Goal: Task Accomplishment & Management: Manage account settings

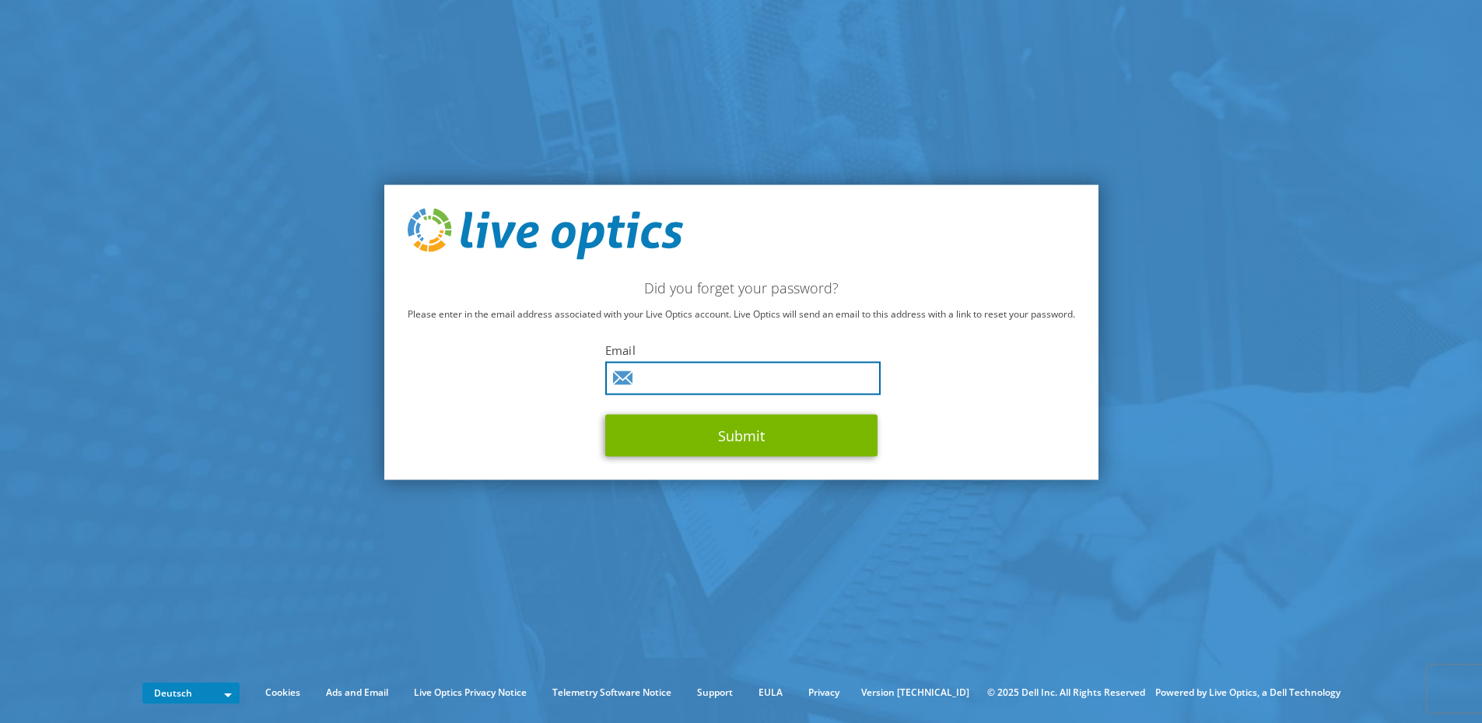
click at [726, 370] on input "text" at bounding box center [742, 377] width 275 height 33
paste input "freund.d@salzgitter-ag.de"
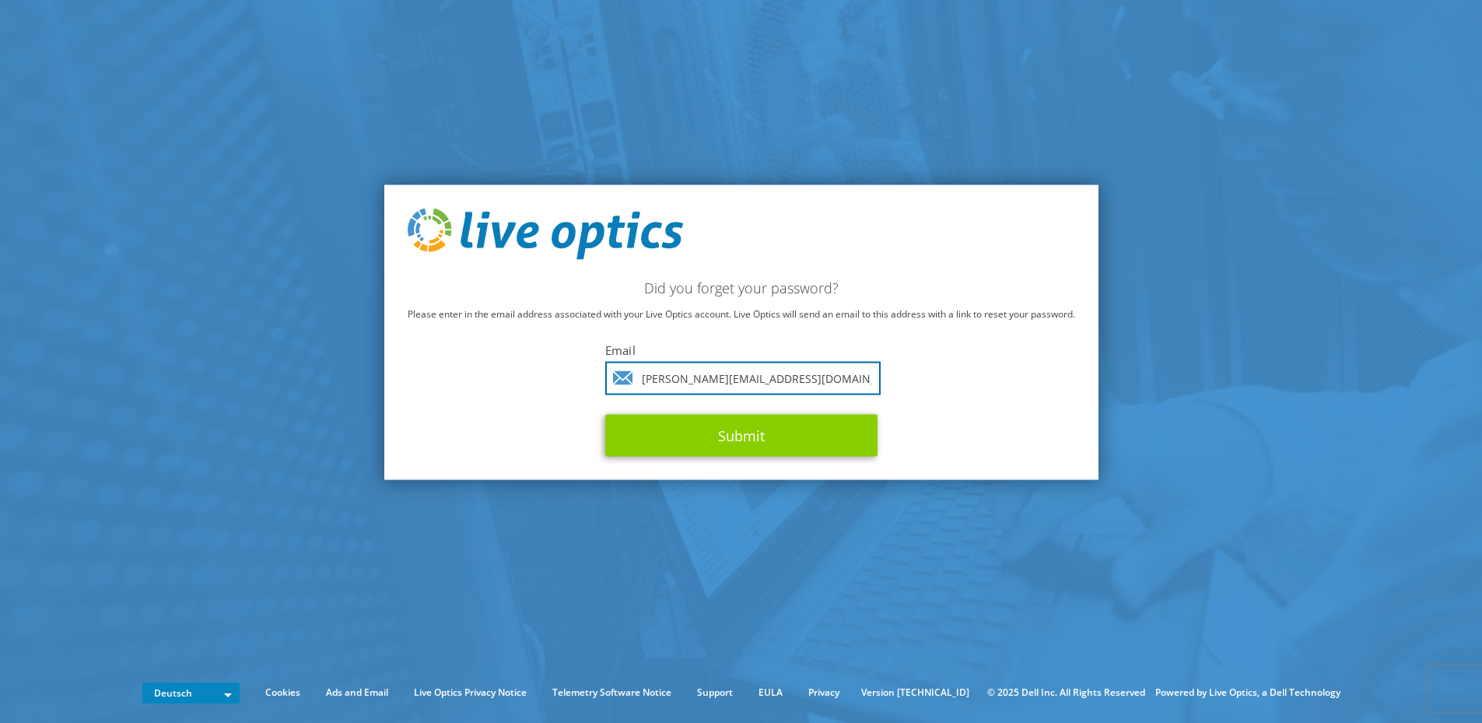
type input "freund.d@salzgitter-ag.de"
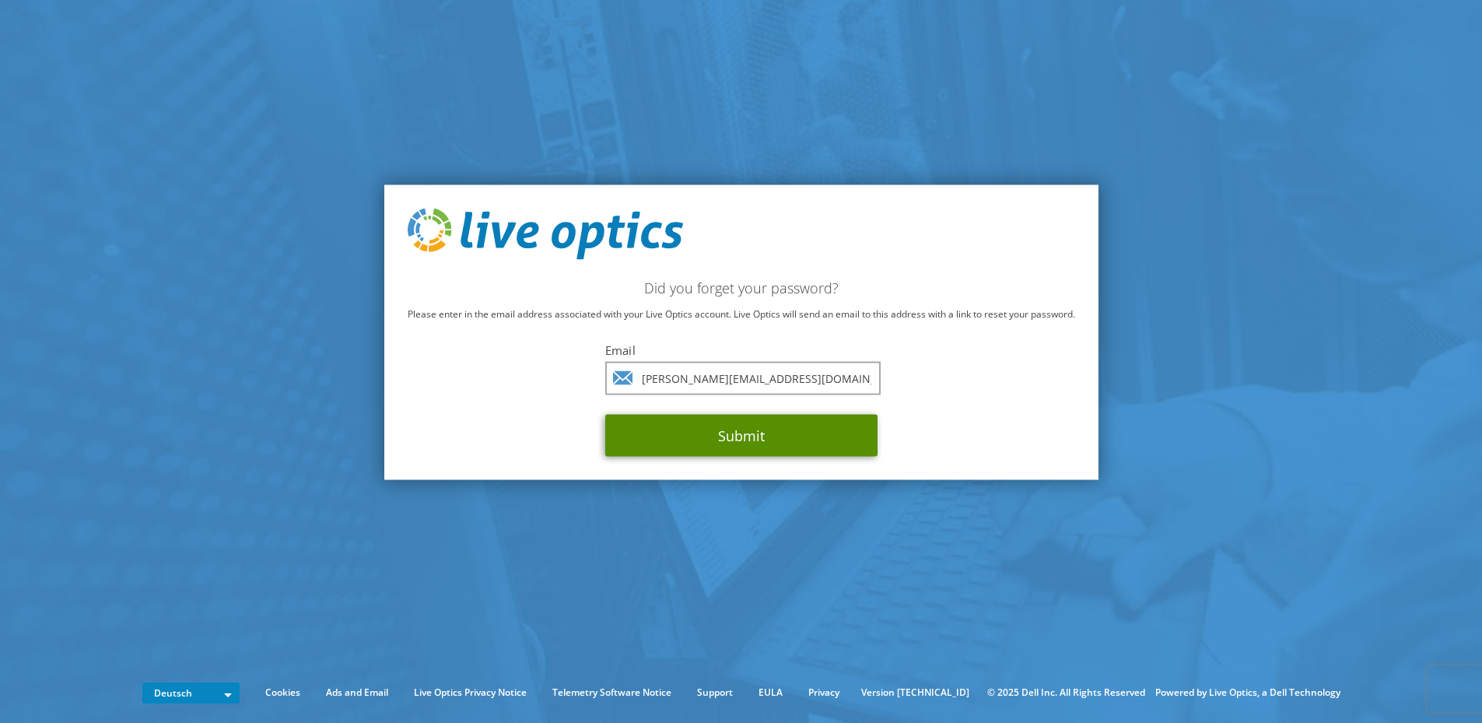
click at [733, 433] on button "Submit" at bounding box center [741, 435] width 272 height 42
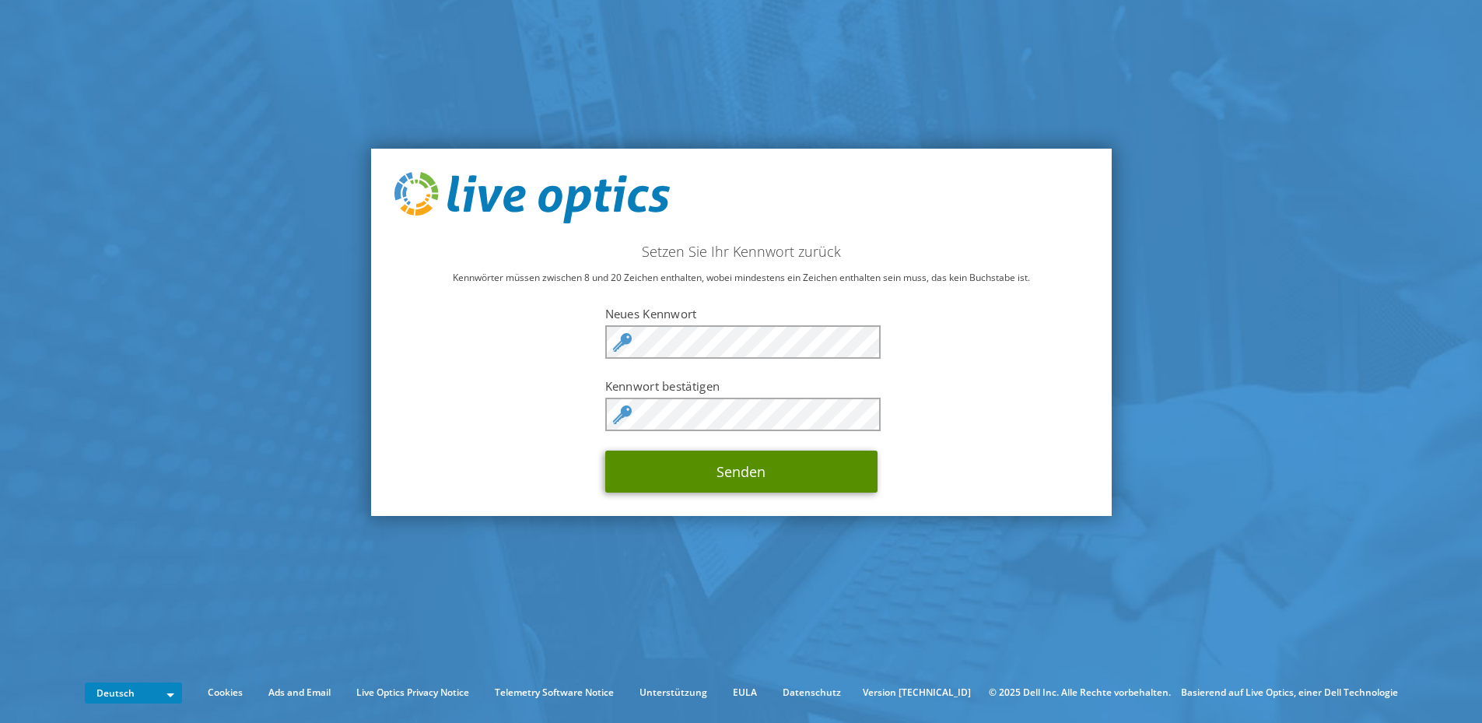
click at [767, 489] on button "Senden" at bounding box center [741, 472] width 272 height 42
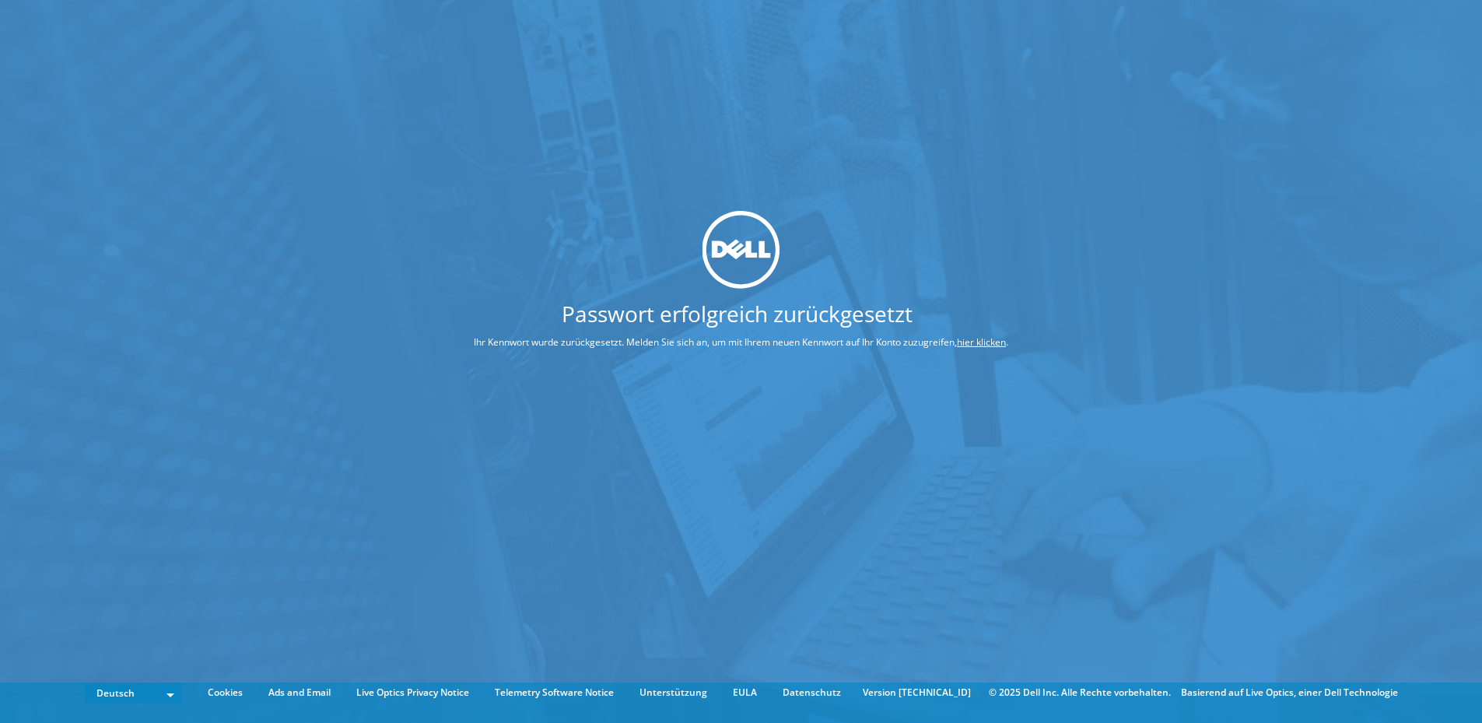
click at [989, 339] on link "hier klicken" at bounding box center [981, 341] width 49 height 13
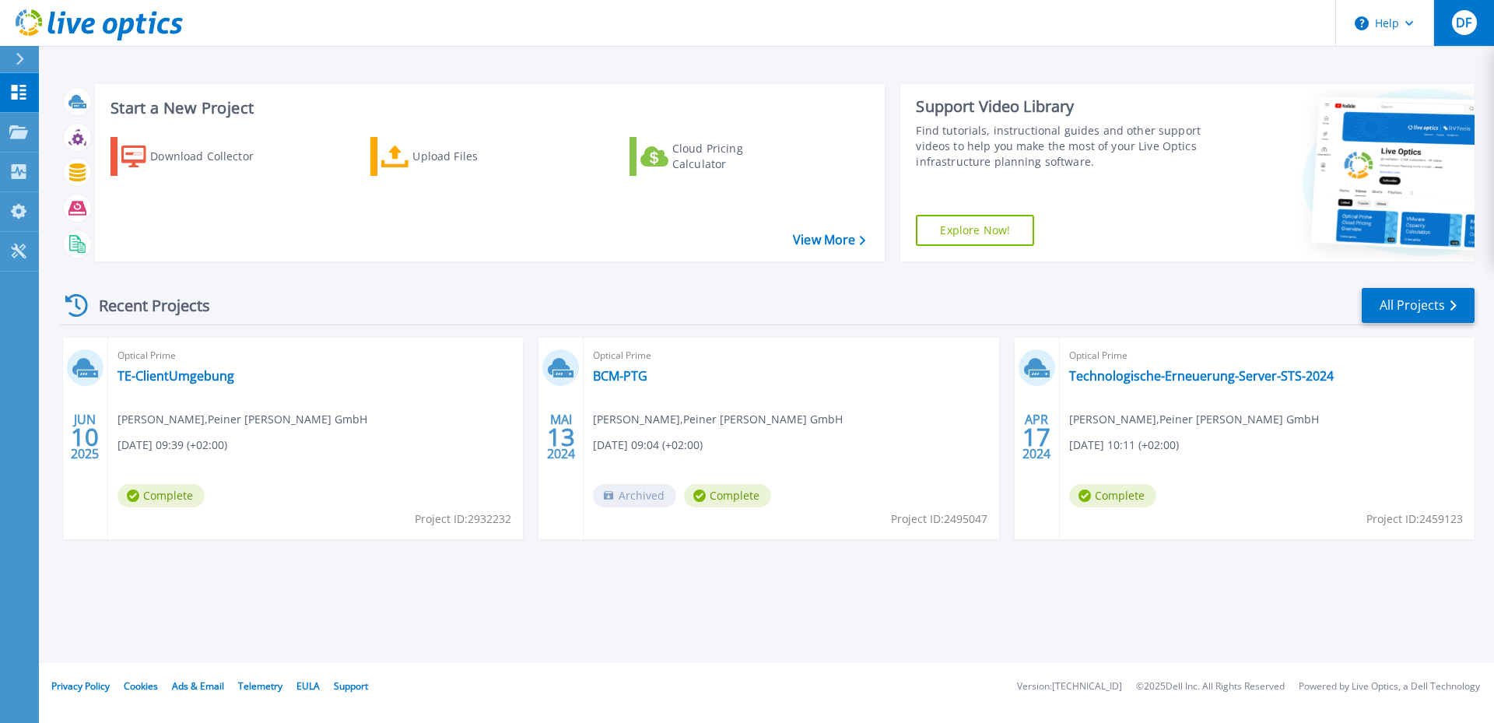
click at [1479, 6] on button "DF" at bounding box center [1463, 23] width 61 height 46
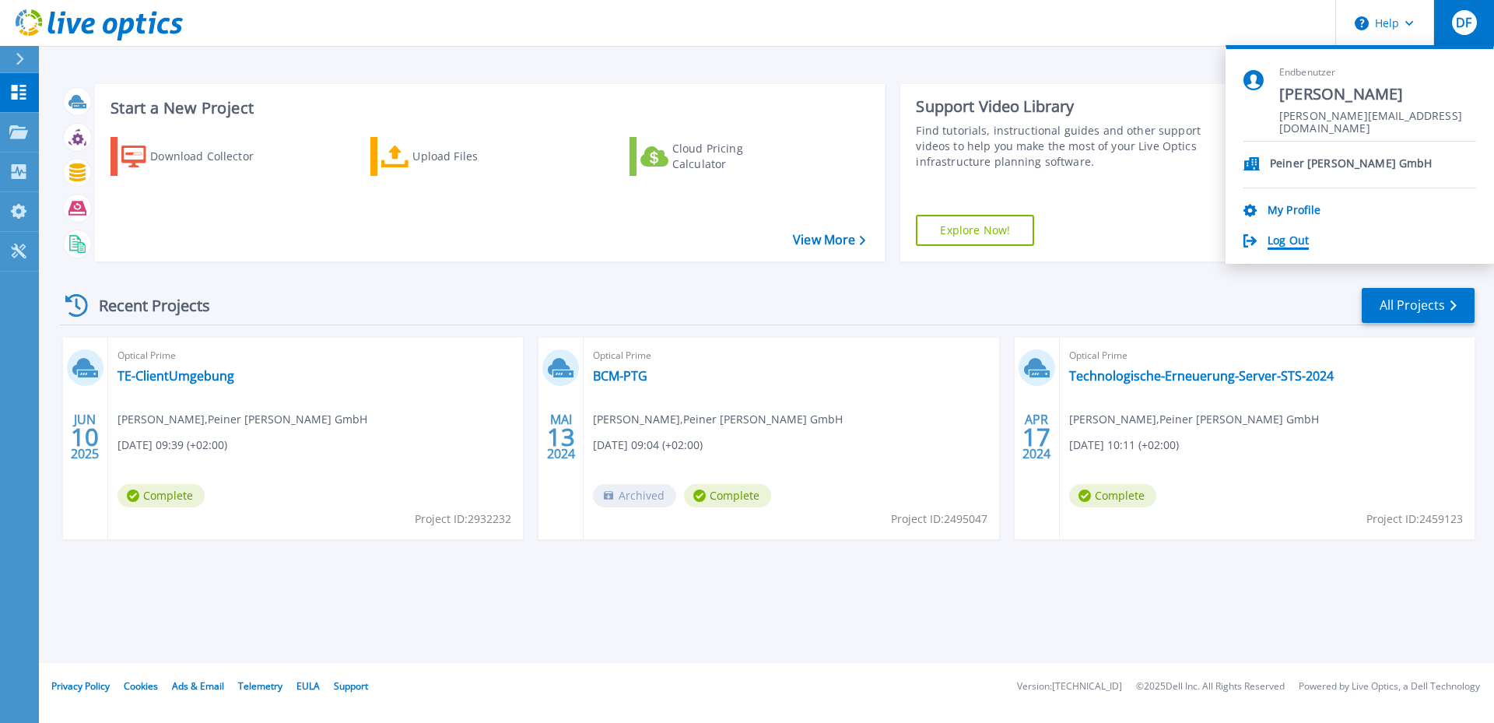
click at [1291, 237] on link "Log Out" at bounding box center [1288, 241] width 41 height 15
